Goal: Task Accomplishment & Management: Manage account settings

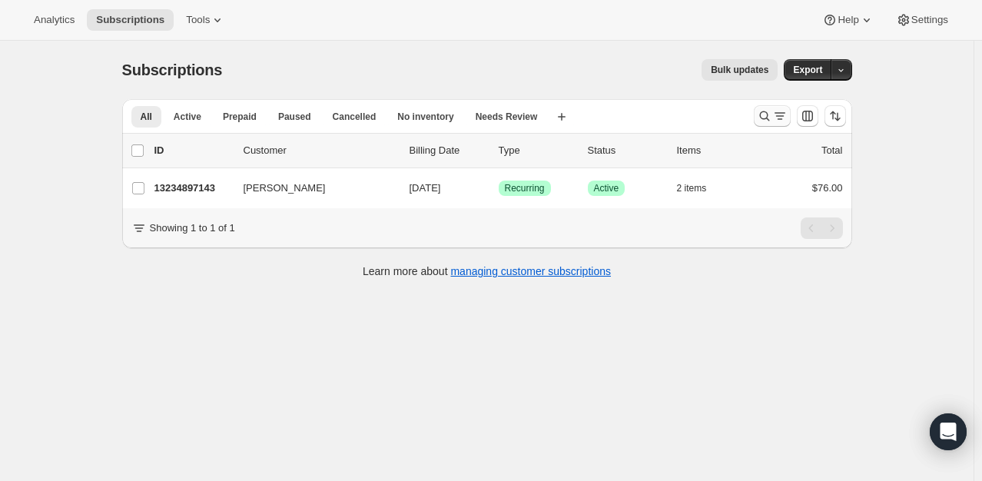
click at [769, 118] on icon "Search and filter results" at bounding box center [764, 116] width 10 height 10
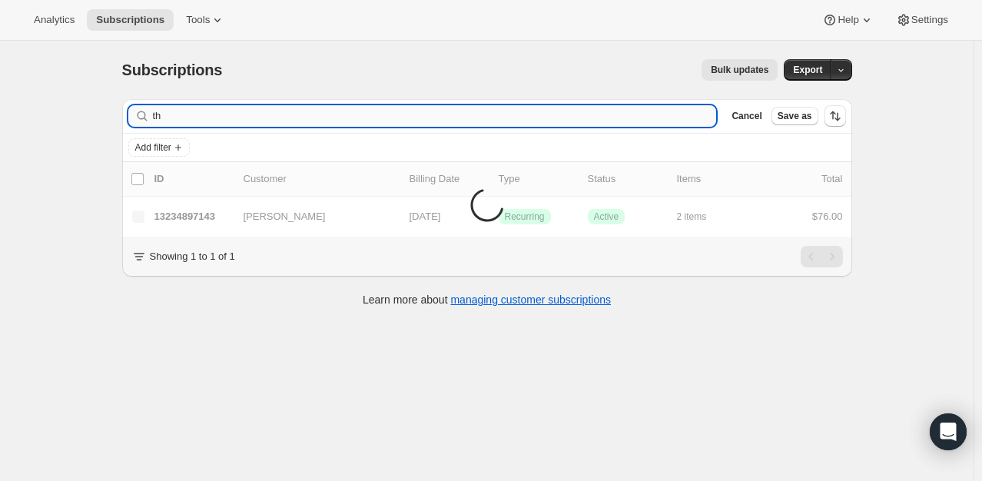
type input "t"
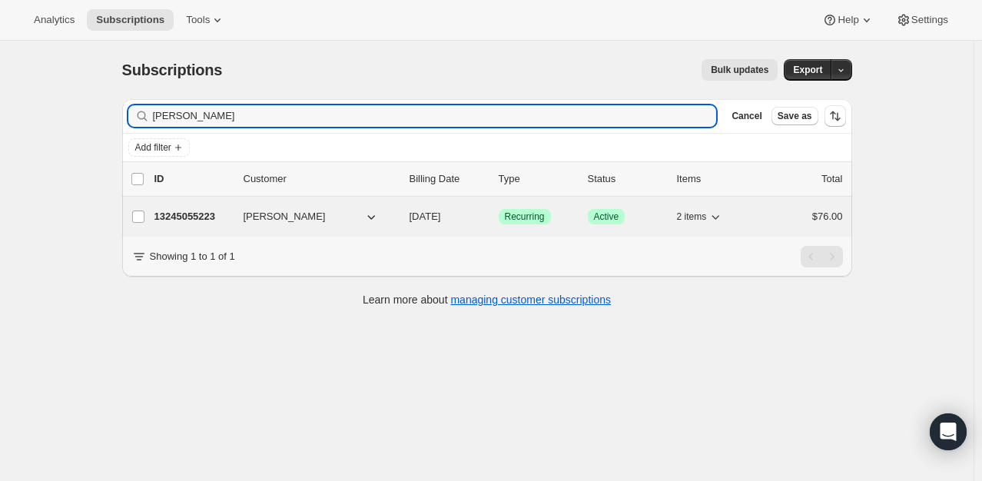
type input "[PERSON_NAME]"
click at [213, 209] on p "13245055223" at bounding box center [192, 216] width 77 height 15
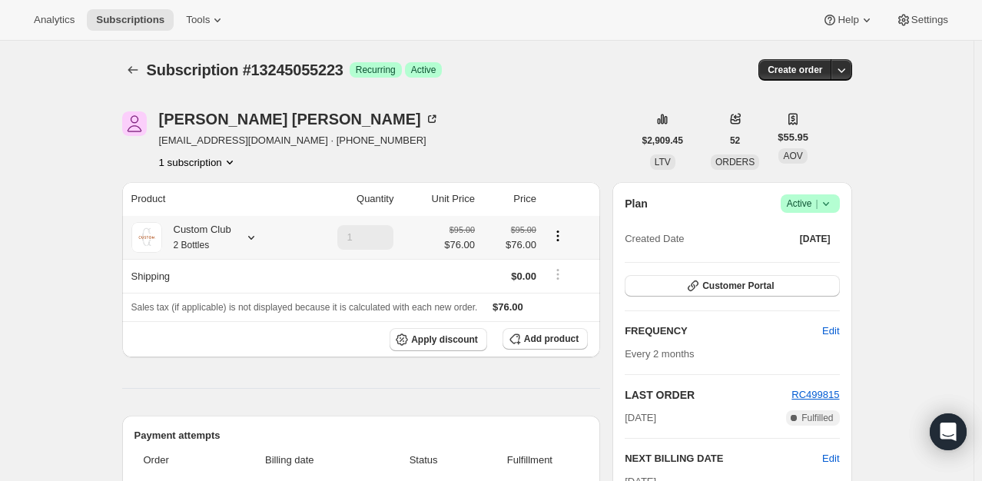
click at [256, 237] on icon at bounding box center [251, 237] width 15 height 15
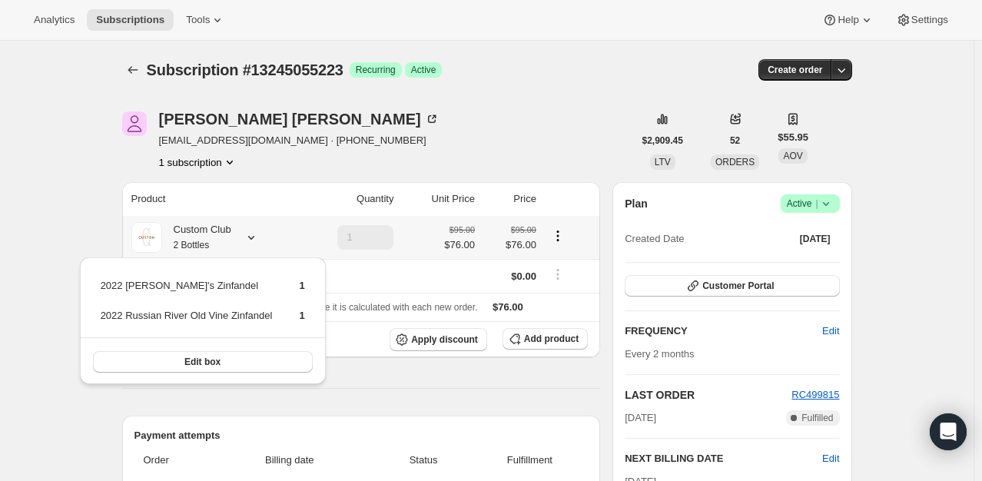
click at [562, 237] on icon "Product actions" at bounding box center [557, 235] width 15 height 15
click at [531, 341] on span "Add product" at bounding box center [551, 339] width 55 height 12
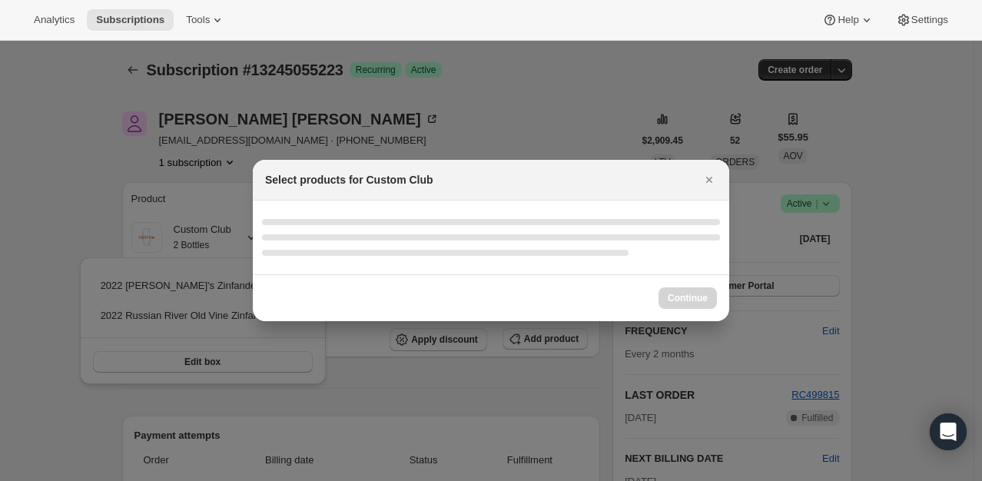
select select "gid://shopify/ProductVariant/49231431991543"
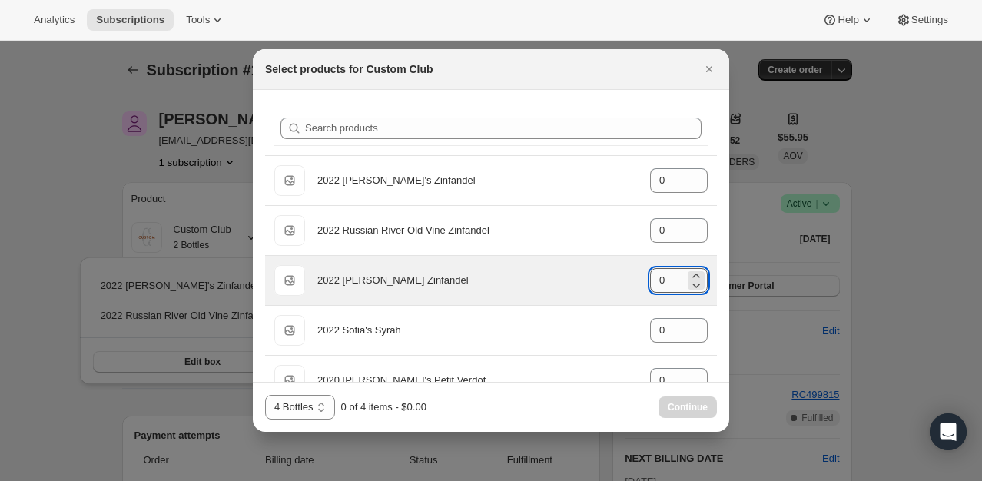
click at [670, 274] on input "0" at bounding box center [667, 280] width 35 height 25
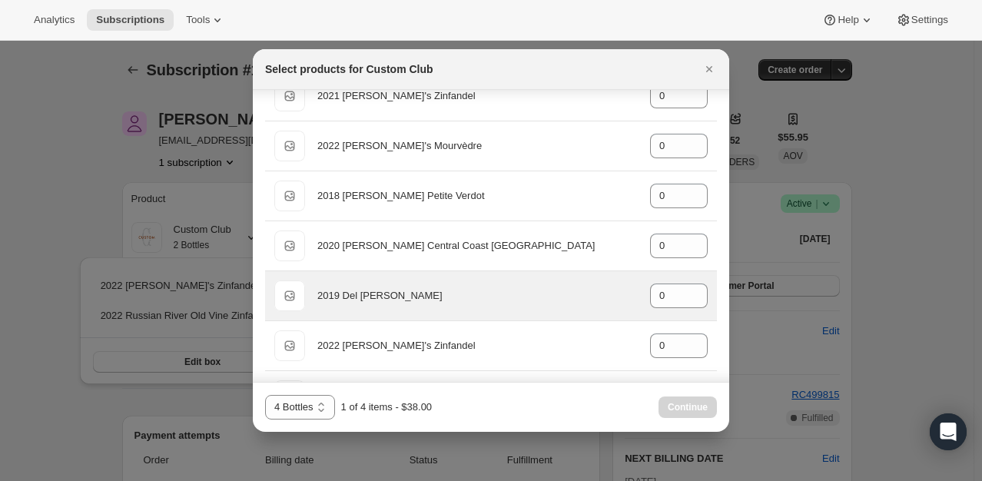
scroll to position [461, 0]
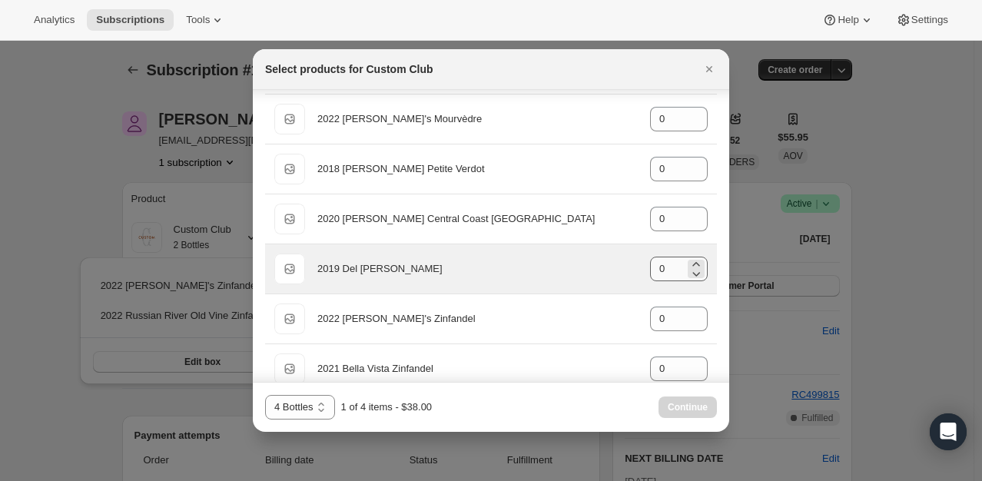
type input "1"
click at [658, 264] on input "0" at bounding box center [667, 269] width 35 height 25
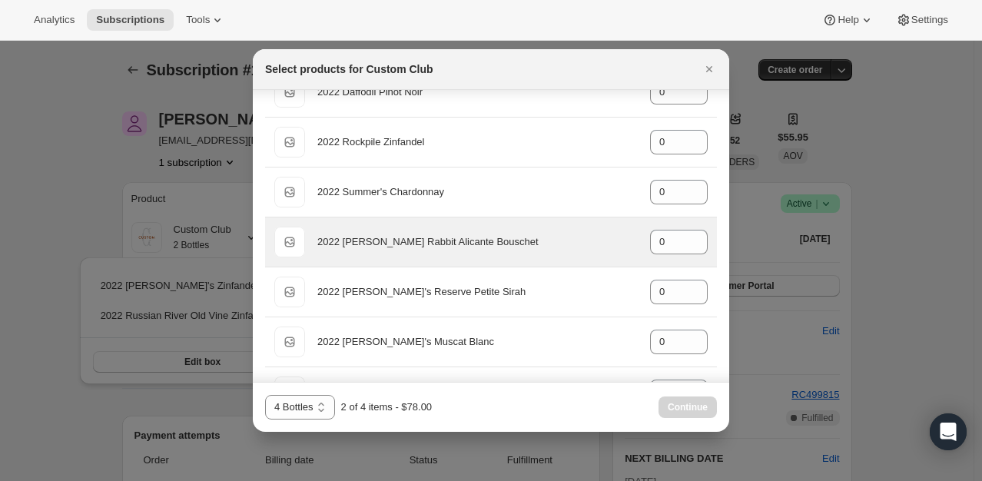
scroll to position [1460, 0]
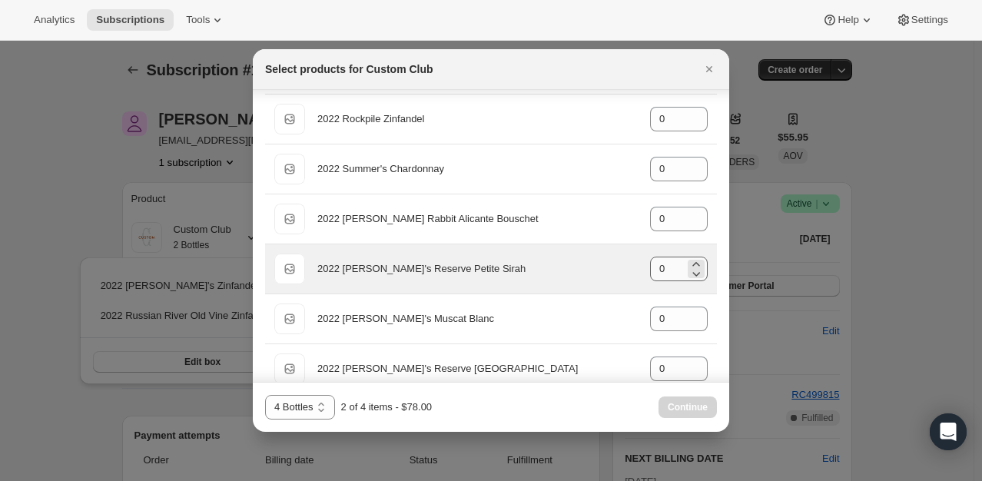
type input "1"
click at [656, 260] on input "0" at bounding box center [667, 269] width 35 height 25
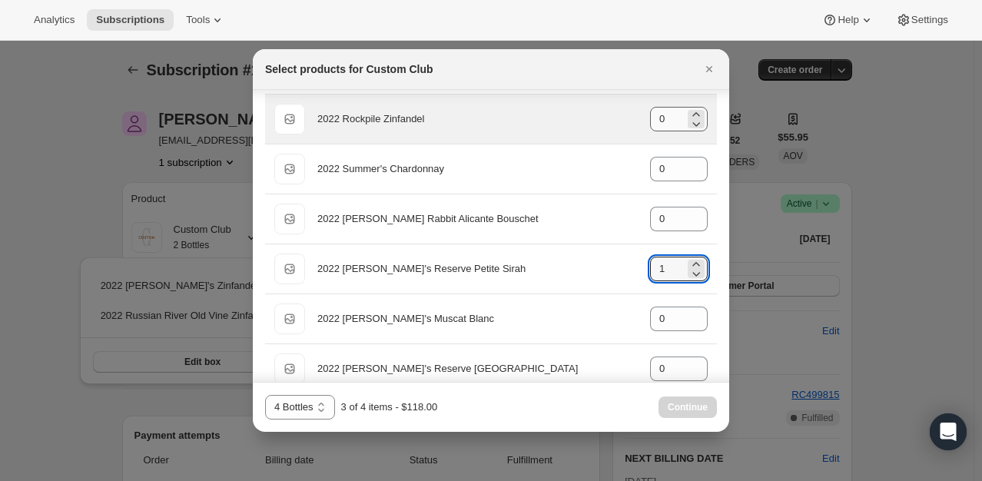
type input "1"
click at [653, 113] on input "0" at bounding box center [667, 119] width 35 height 25
click at [661, 118] on input "10" at bounding box center [667, 119] width 35 height 25
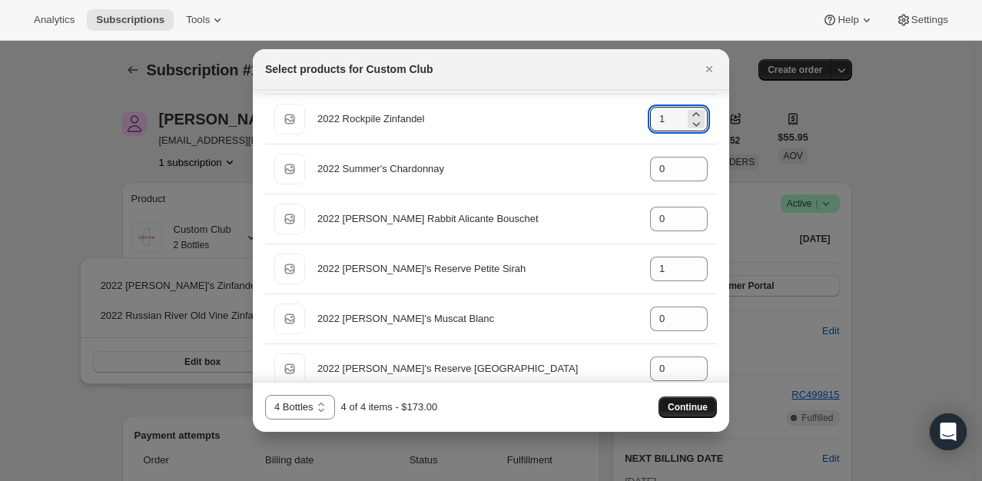
type input "1"
click at [707, 407] on span "Continue" at bounding box center [688, 407] width 40 height 12
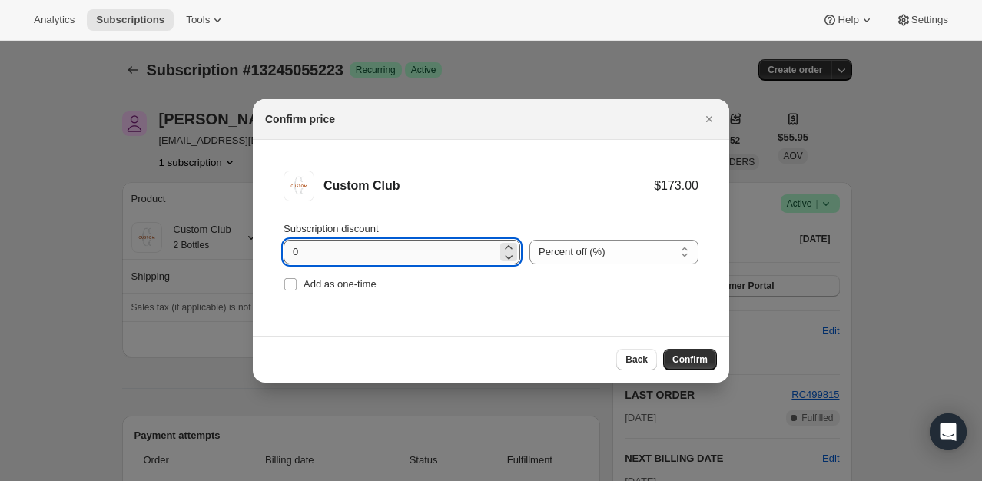
click at [292, 254] on input "0" at bounding box center [391, 252] width 214 height 25
type input "20"
click at [699, 361] on span "Confirm" at bounding box center [689, 359] width 35 height 12
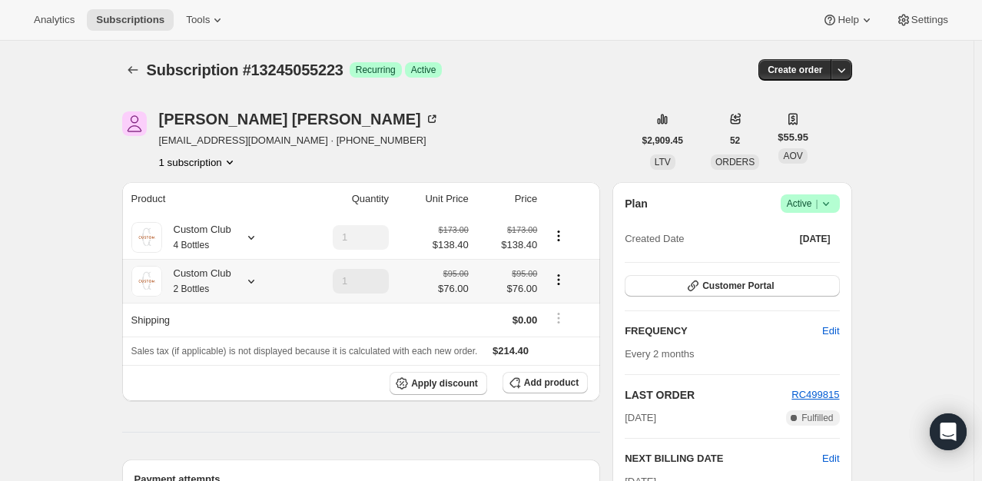
click at [560, 286] on icon "Product actions" at bounding box center [558, 279] width 15 height 15
click at [581, 334] on button "Remove" at bounding box center [562, 335] width 46 height 25
type input "0"
